Goal: Task Accomplishment & Management: Complete application form

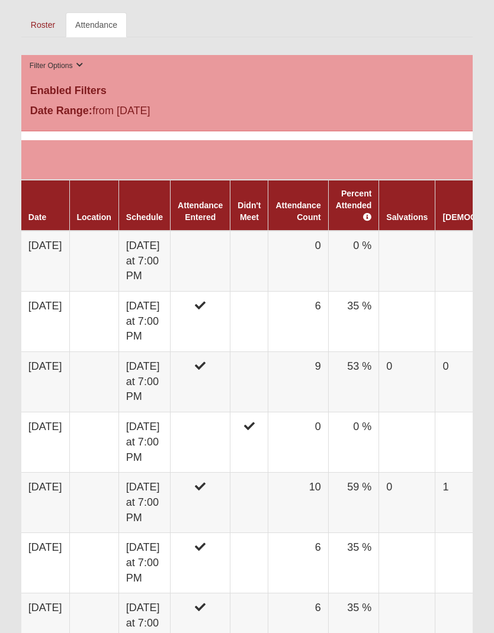
scroll to position [601, 0]
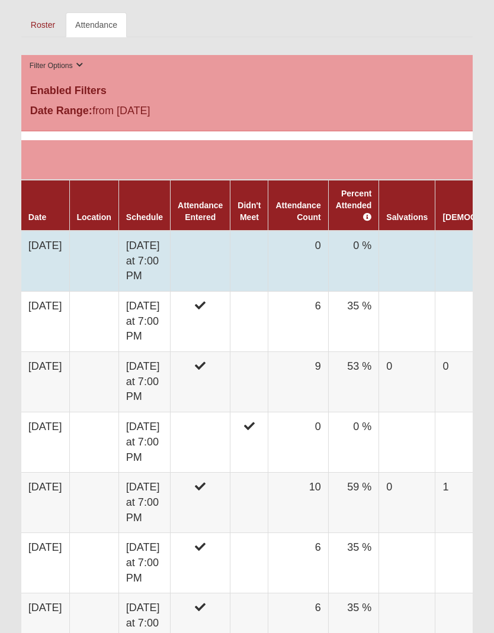
click at [69, 260] on td "[DATE]" at bounding box center [45, 261] width 48 height 61
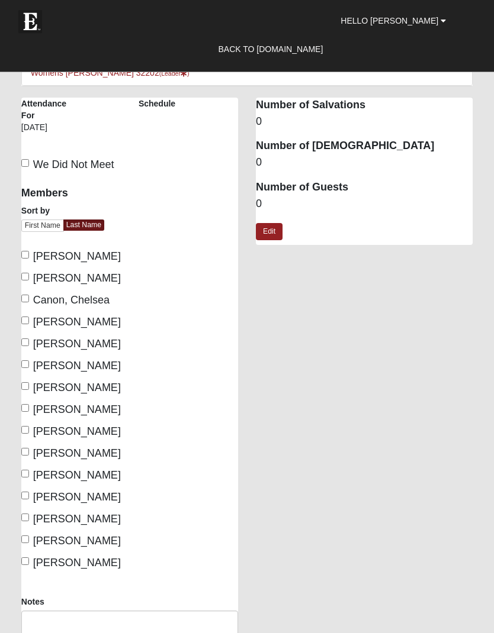
scroll to position [159, 0]
click at [24, 257] on input "Boyette, Della" at bounding box center [25, 255] width 8 height 8
checkbox input "true"
click at [27, 281] on input "Bradley, Jenny" at bounding box center [25, 277] width 8 height 8
checkbox input "true"
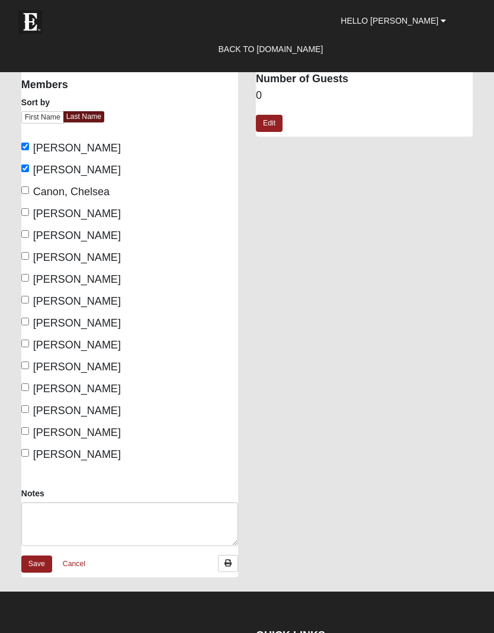
scroll to position [272, 0]
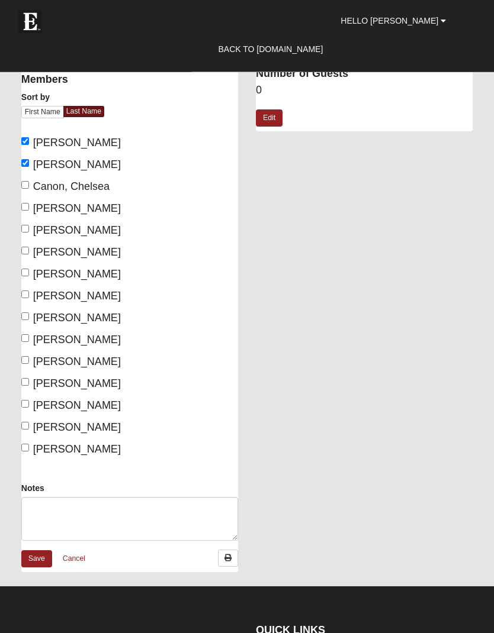
click at [28, 253] on input "Estep, Holly" at bounding box center [25, 251] width 8 height 8
checkbox input "true"
click at [22, 299] on input "Hicks, Brianna" at bounding box center [25, 295] width 8 height 8
checkbox input "true"
click at [25, 320] on input "Kendrick, Michelle" at bounding box center [25, 317] width 8 height 8
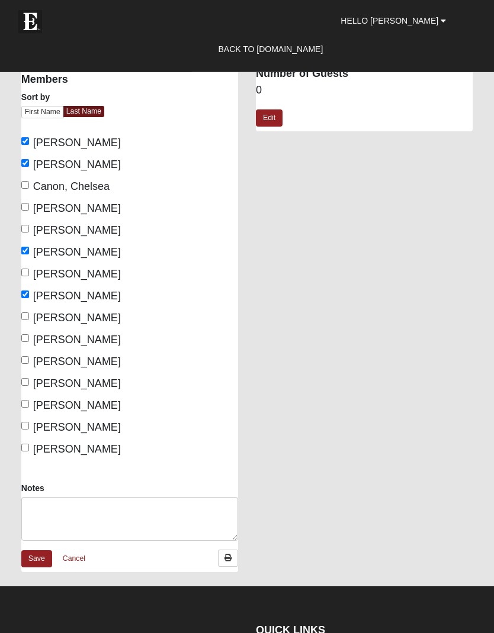
checkbox input "true"
click at [24, 364] on input "Masteller, Kelly" at bounding box center [25, 361] width 8 height 8
checkbox input "true"
click at [26, 384] on input "Schmidl, Tami" at bounding box center [25, 383] width 8 height 8
checkbox input "true"
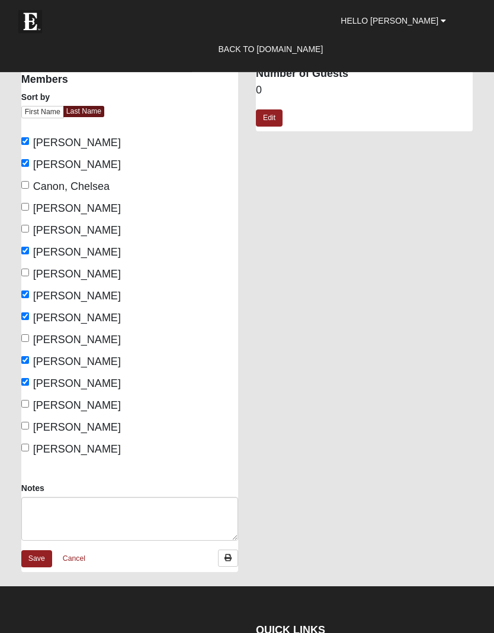
click at [29, 428] on input "Simpson, Kelley" at bounding box center [25, 427] width 8 height 8
checkbox input "true"
click at [28, 451] on input "Tanner, Sharon" at bounding box center [25, 448] width 8 height 8
checkbox input "true"
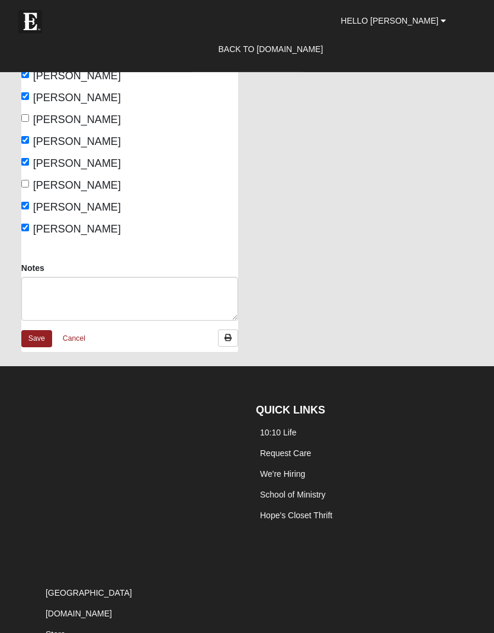
scroll to position [493, 0]
click at [46, 340] on link "Save" at bounding box center [36, 338] width 31 height 17
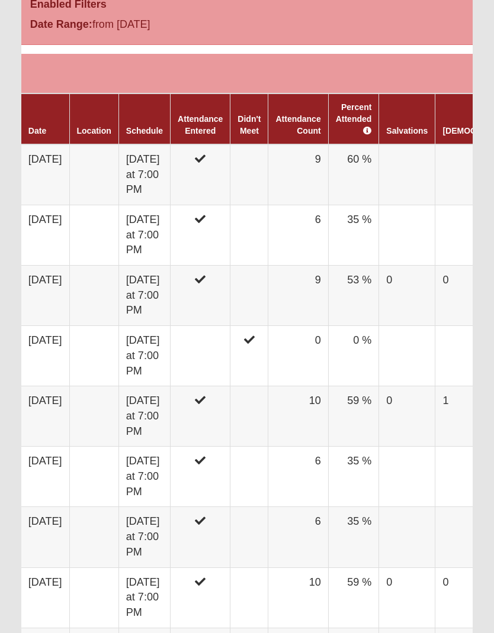
scroll to position [689, 0]
